Goal: Navigation & Orientation: Find specific page/section

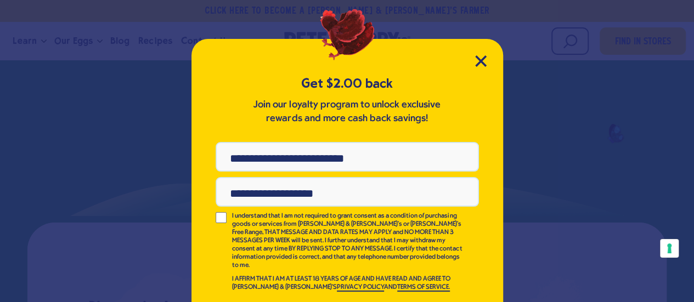
click at [475, 54] on div "Get $2.00 back Join our loyalty program to unlock exclusive rewards and more ca…" at bounding box center [346, 196] width 311 height 315
click at [475, 65] on icon "Close Modal" at bounding box center [480, 61] width 10 height 10
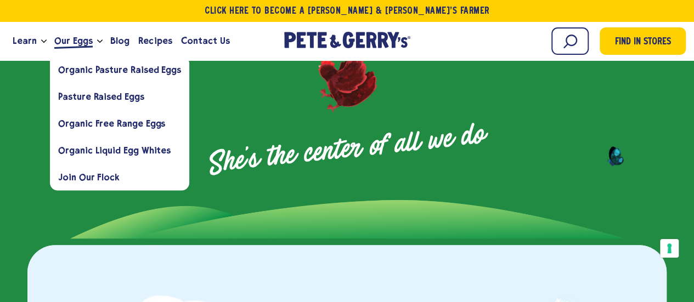
scroll to position [542, 0]
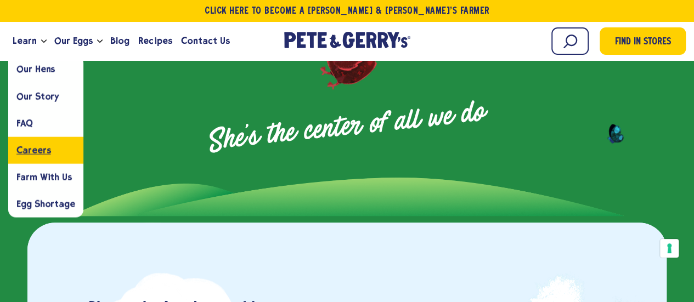
click at [37, 146] on span "Careers" at bounding box center [33, 150] width 34 height 10
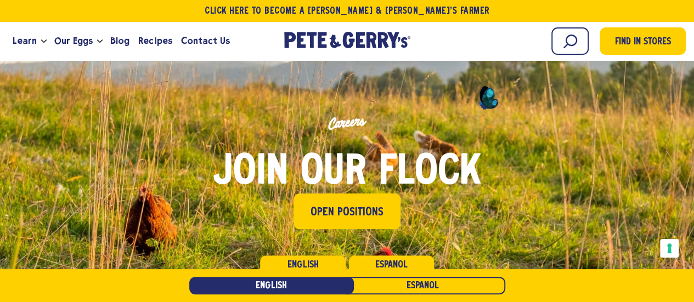
scroll to position [329, 0]
